Goal: Information Seeking & Learning: Learn about a topic

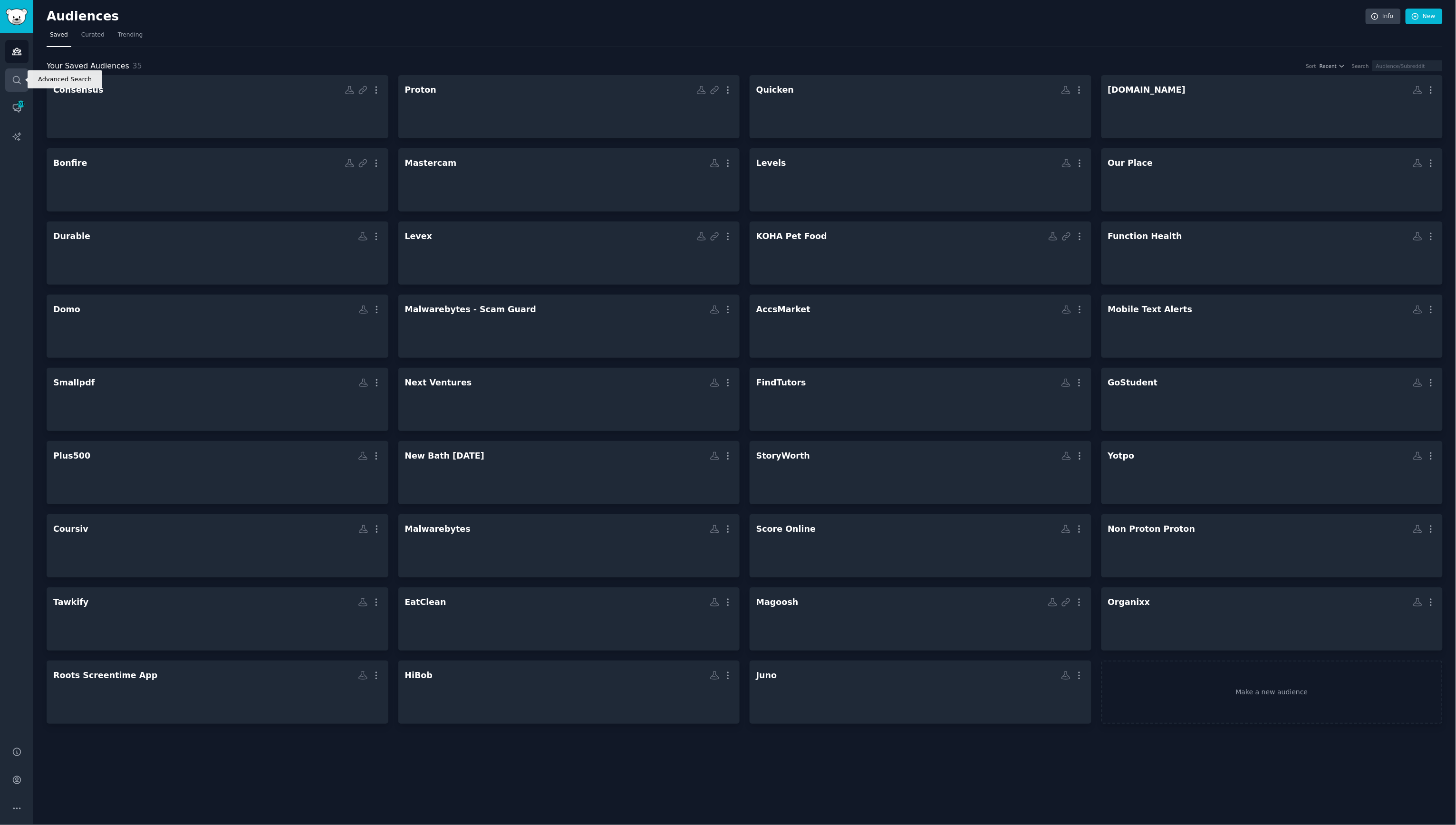
click at [23, 80] on link "Search" at bounding box center [16, 80] width 23 height 23
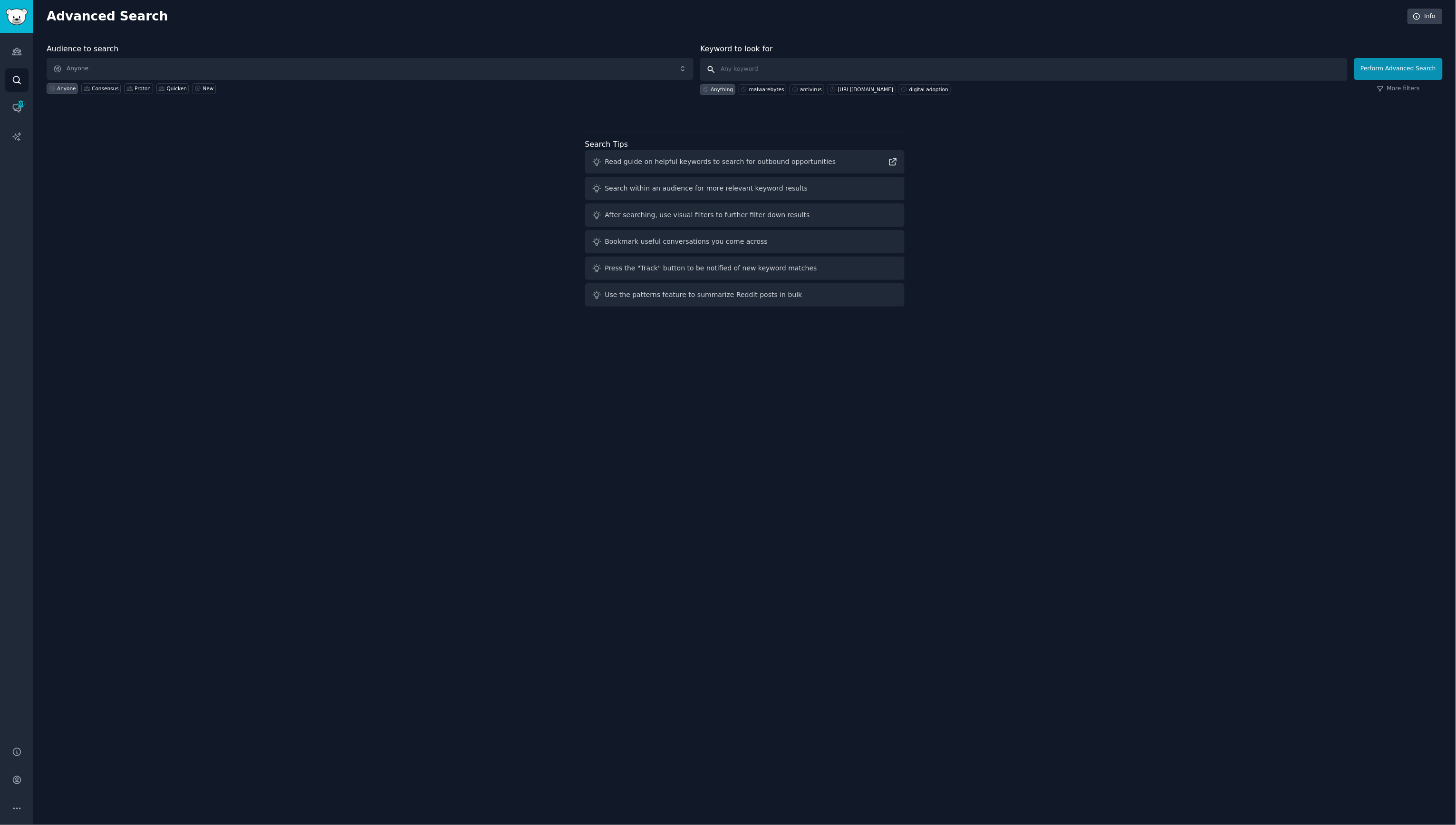
click at [779, 72] on input "text" at bounding box center [1024, 69] width 647 height 23
paste input "nemt vendor"
type input "nemt vendor"
click at [1388, 70] on button "Perform Advanced Search" at bounding box center [1398, 68] width 89 height 21
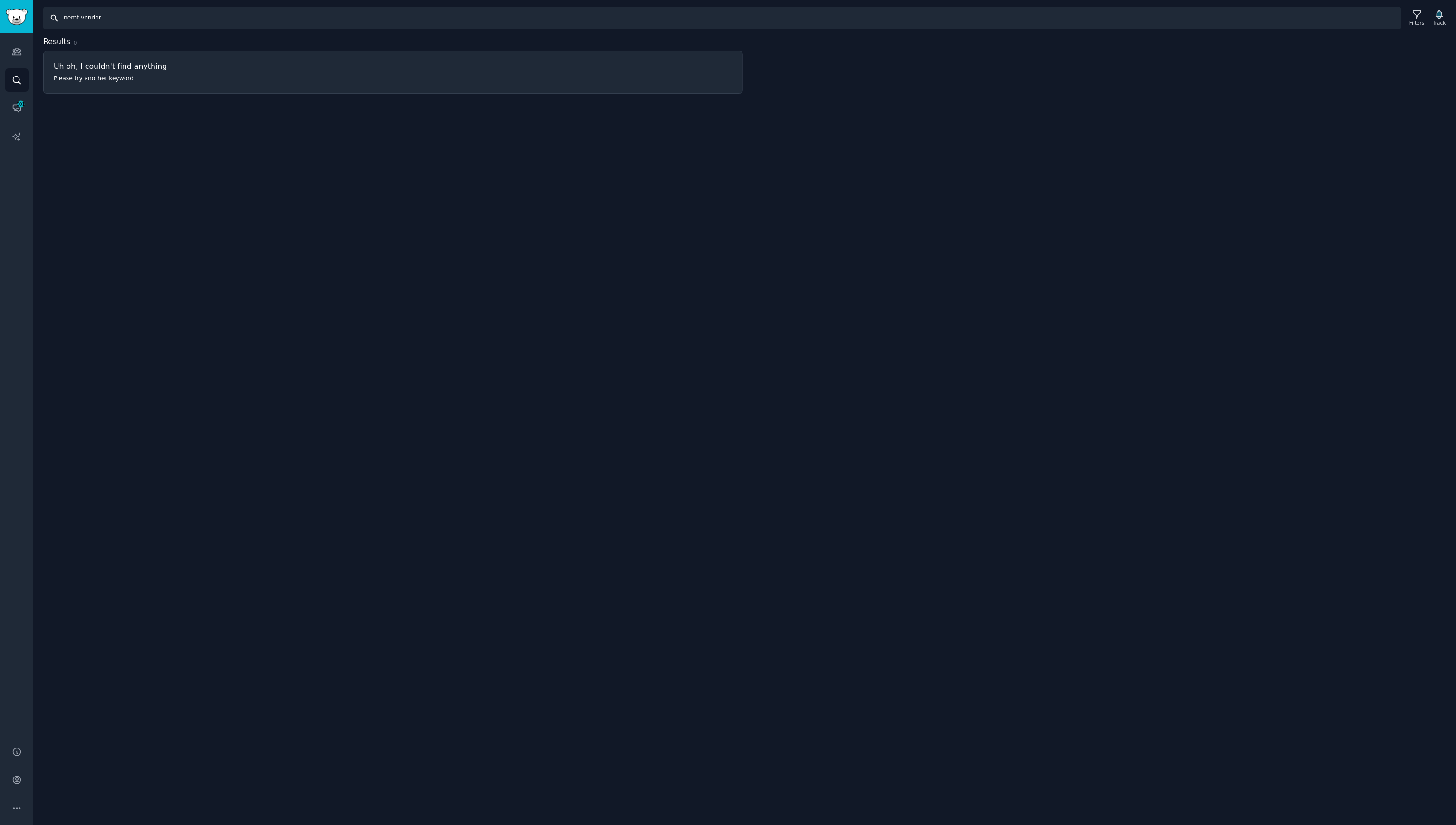
click at [84, 19] on input "nemt vendor" at bounding box center [722, 18] width 1358 height 23
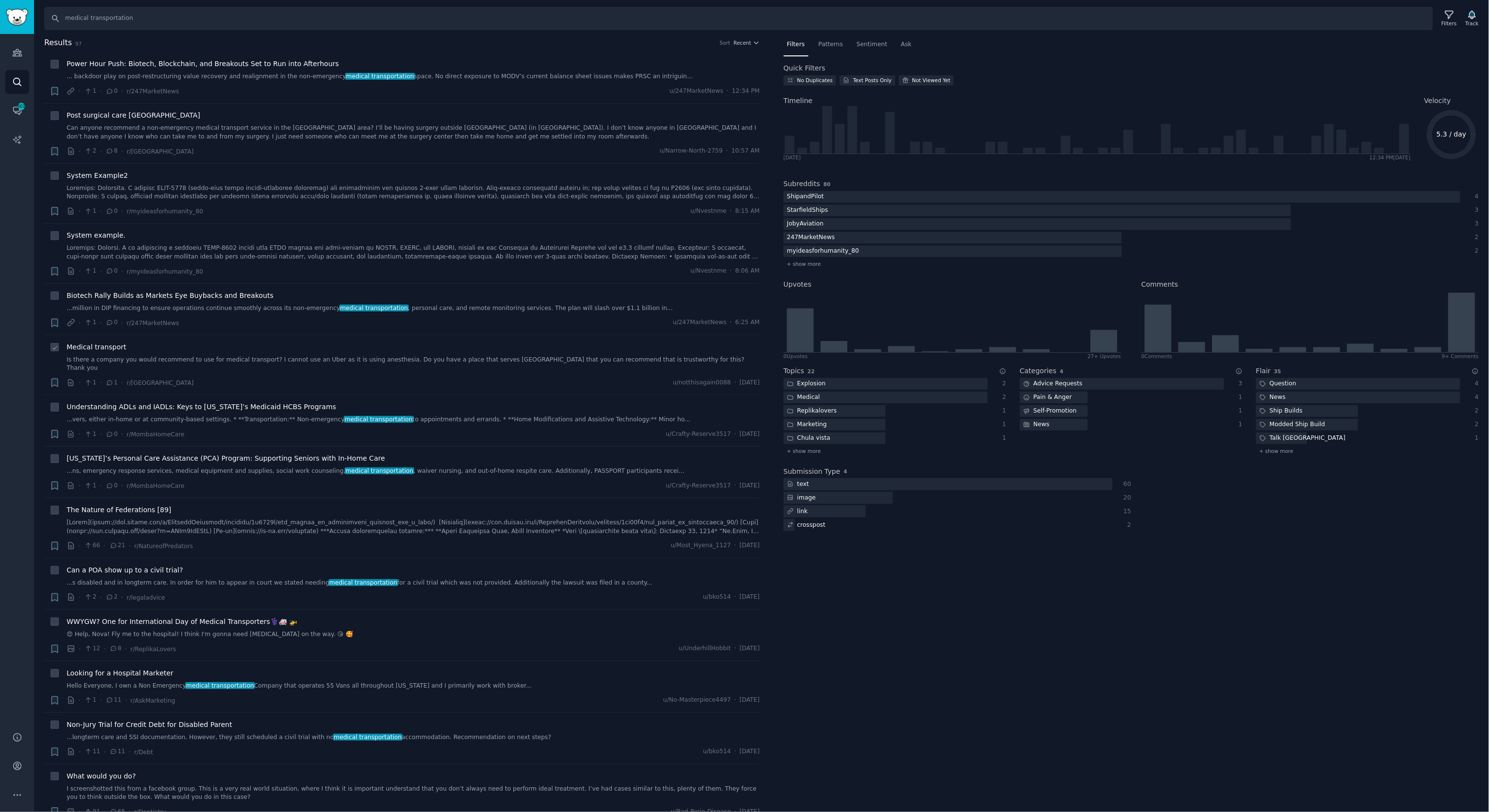
click at [76, 351] on span "Medical transport" at bounding box center [97, 347] width 60 height 11
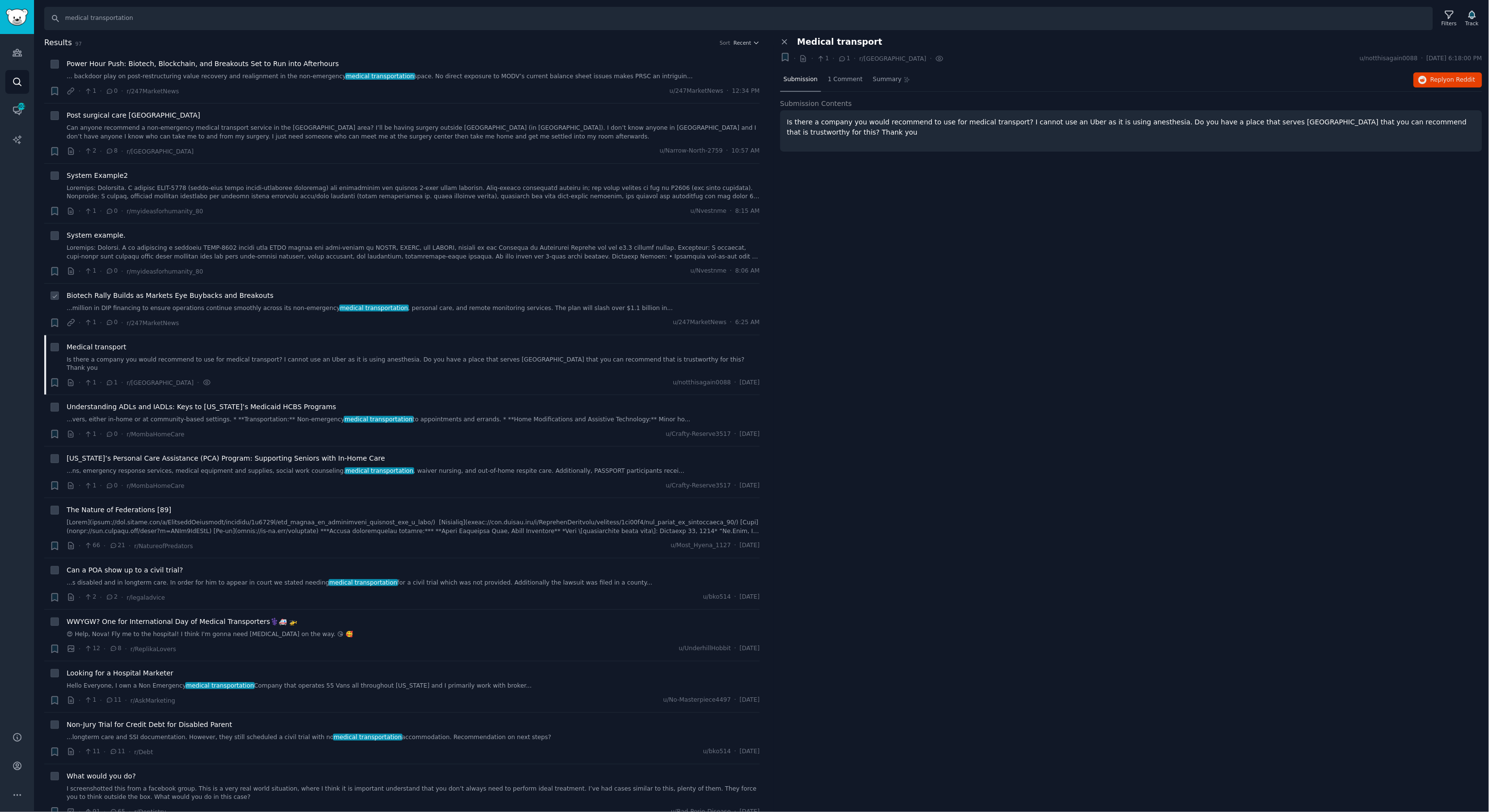
click at [291, 318] on div "· 1 · 0 · r/247MarketNews u/247MarketNews · 6:25 AM" at bounding box center [413, 323] width 694 height 11
click at [119, 18] on input "medical transportation" at bounding box center [738, 18] width 1389 height 24
type input "saferide"
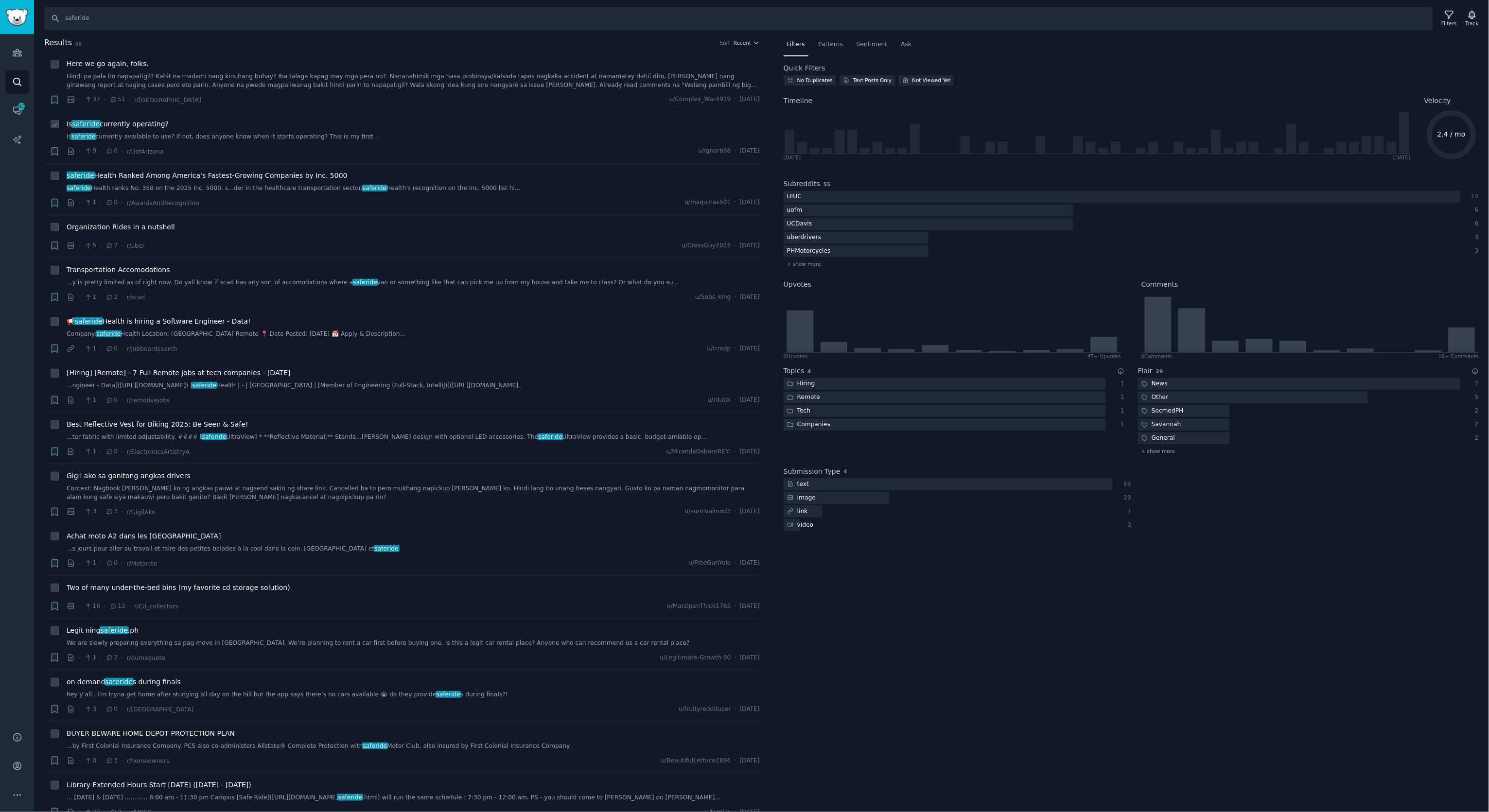
click at [160, 126] on span "Is saferide currently operating?" at bounding box center [118, 124] width 102 height 11
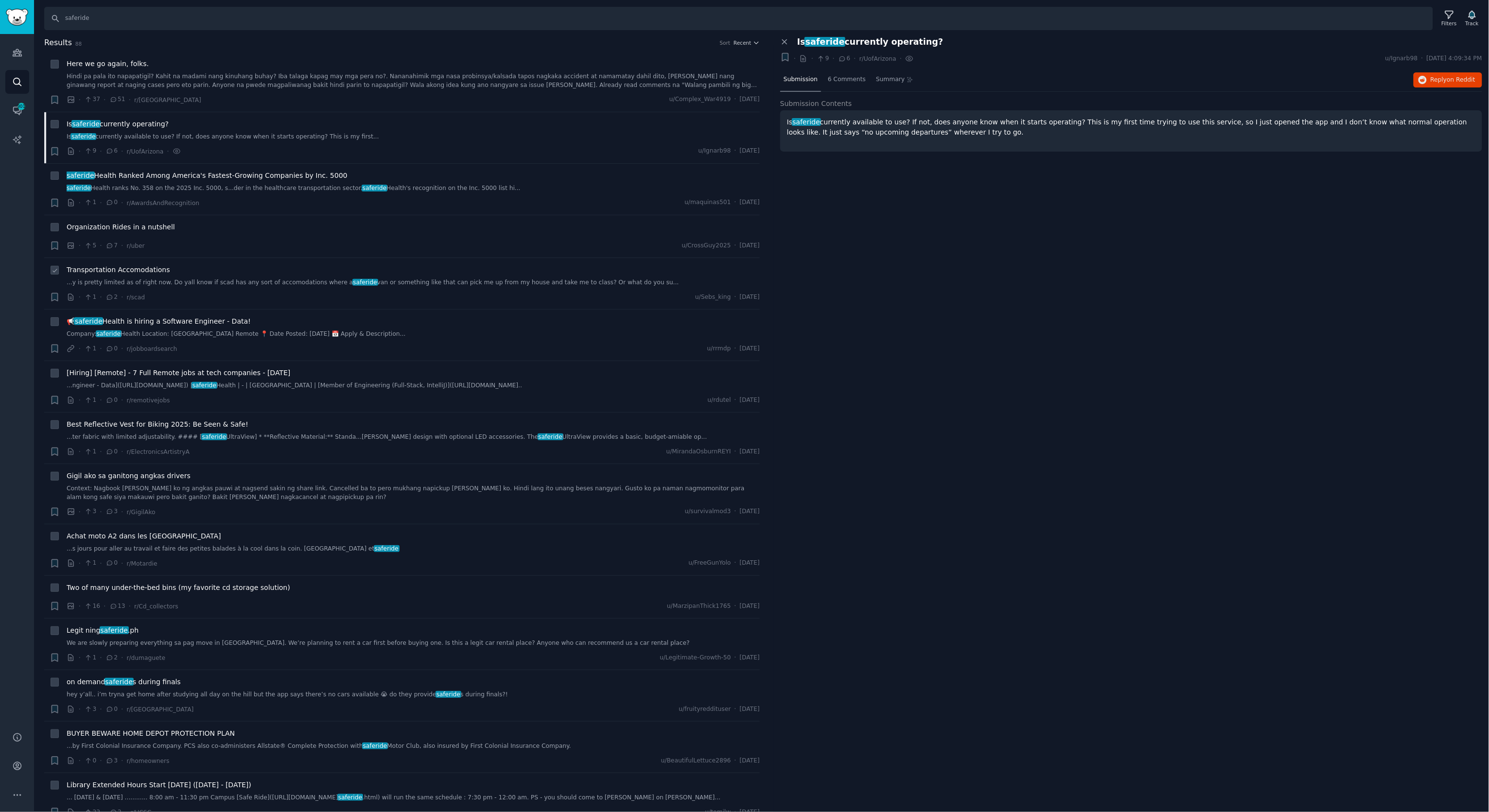
click at [155, 269] on span "Transportation Accomodations" at bounding box center [119, 270] width 104 height 11
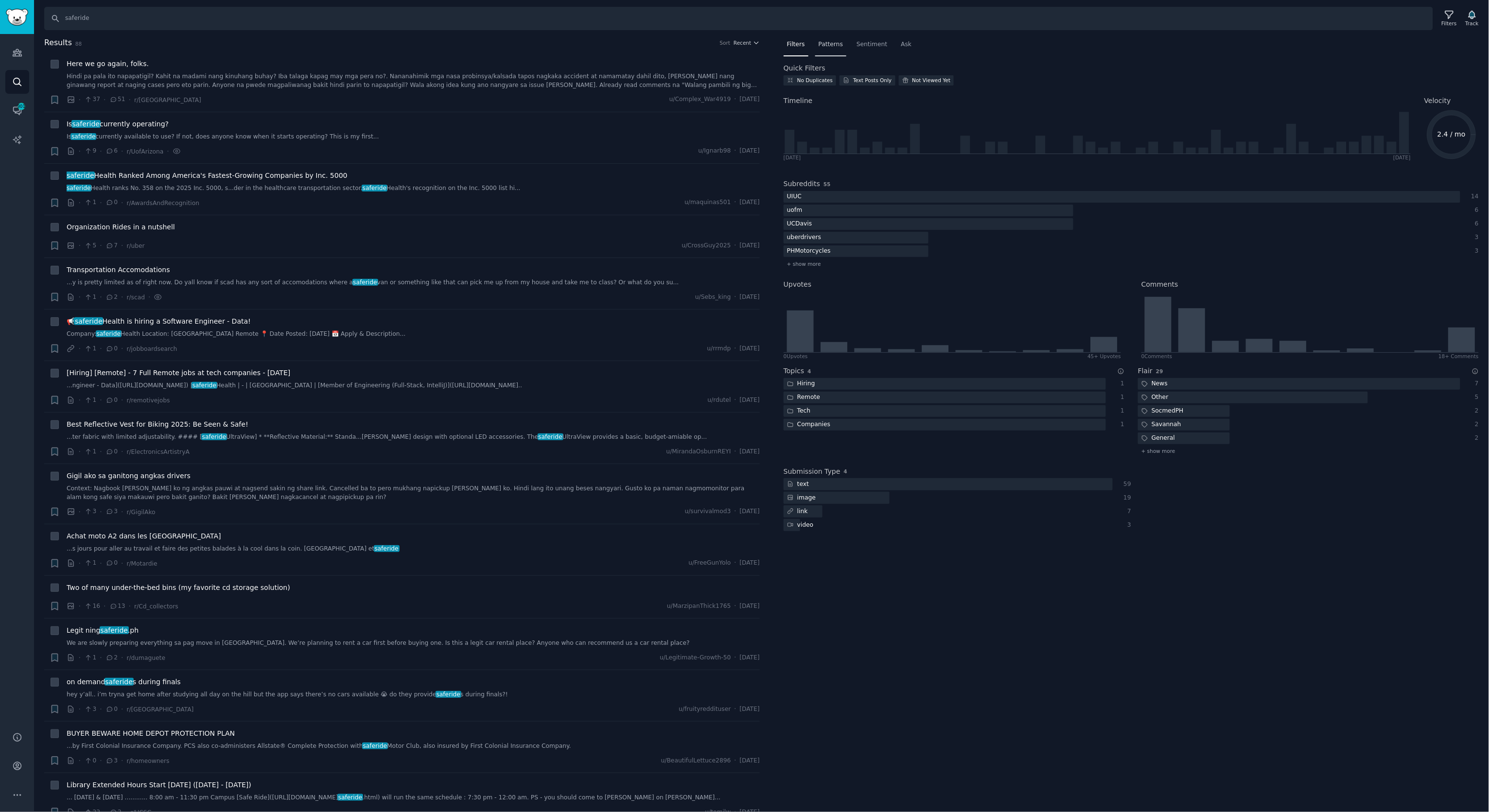
click at [838, 47] on span "Patterns" at bounding box center [831, 45] width 25 height 9
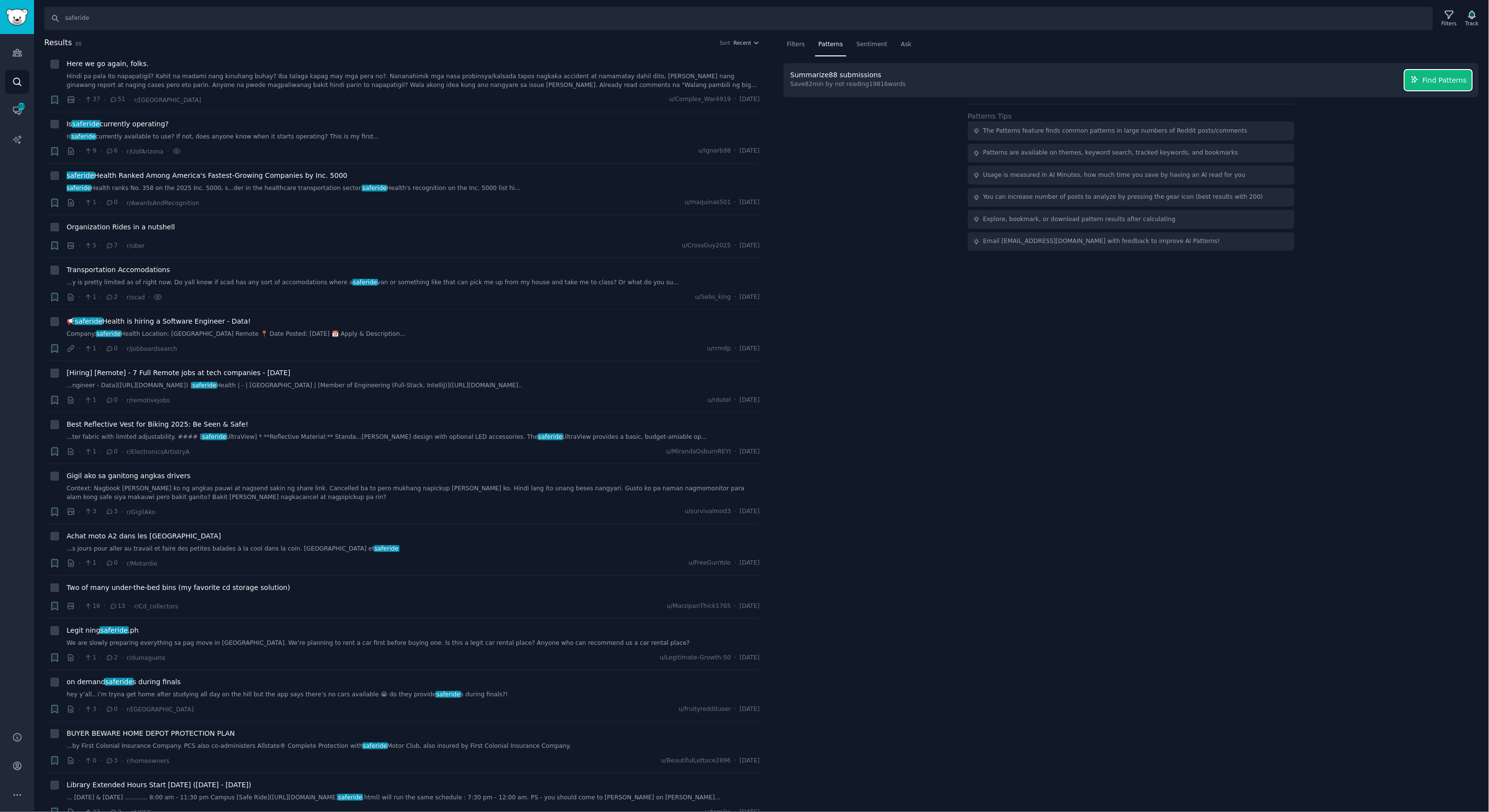
click at [1440, 84] on span "Find Patterns" at bounding box center [1445, 81] width 44 height 11
